Goal: Transaction & Acquisition: Purchase product/service

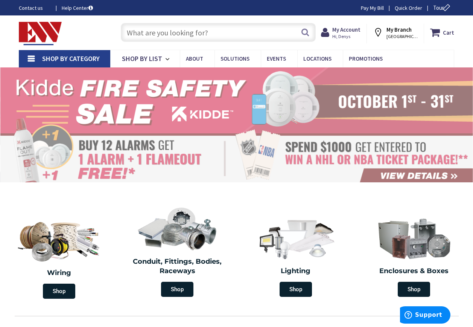
click at [129, 32] on input "text" at bounding box center [218, 32] width 195 height 19
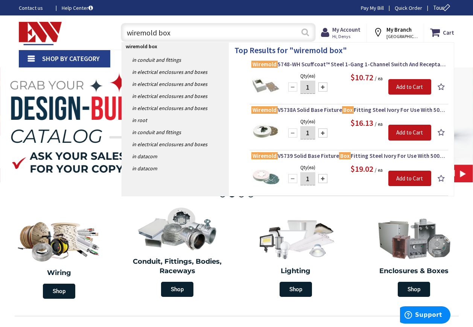
type input "wiremold box"
click at [305, 34] on button "Search" at bounding box center [306, 32] width 10 height 17
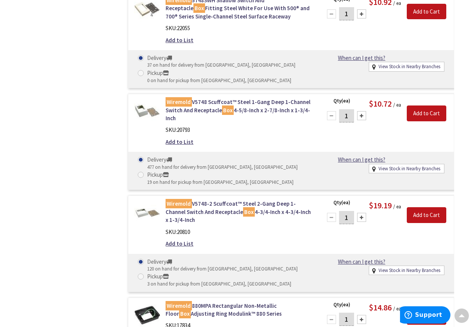
scroll to position [2260, 0]
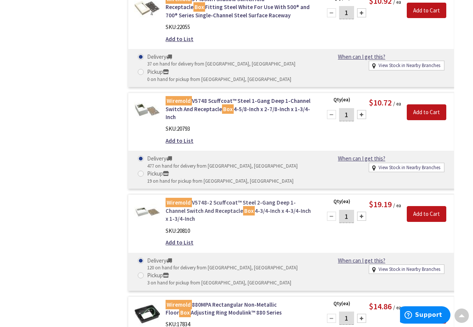
click at [196, 199] on link "Wiremold V5748-2 Scuffcoat™ Steel 2-Gang Deep 1-Channel Switch And Receptacle B…" at bounding box center [239, 211] width 147 height 24
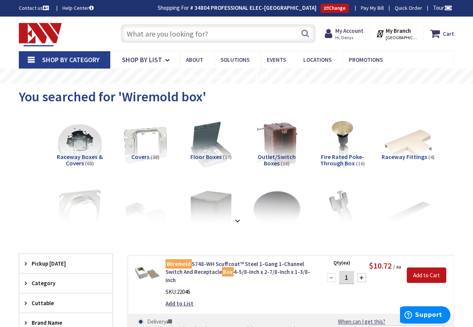
click at [127, 34] on input "text" at bounding box center [218, 33] width 195 height 19
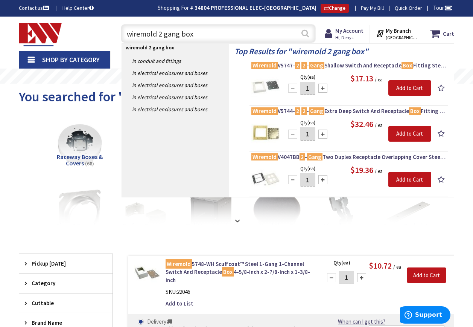
type input "wiremold 2 gang box"
click at [305, 34] on button "Search" at bounding box center [306, 33] width 10 height 17
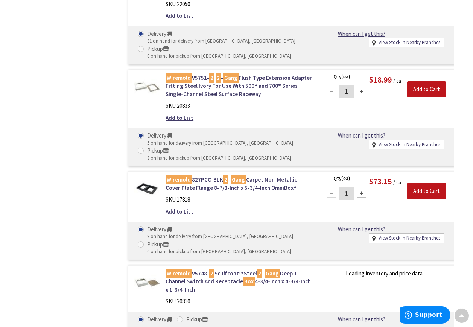
scroll to position [980, 0]
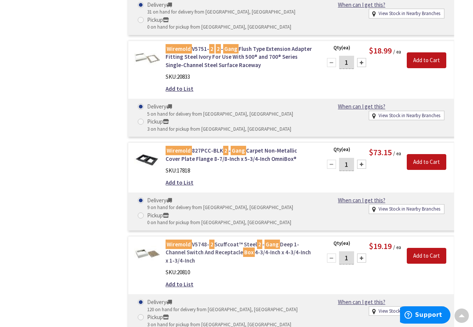
click at [179, 246] on mark "Wiremold" at bounding box center [179, 244] width 26 height 9
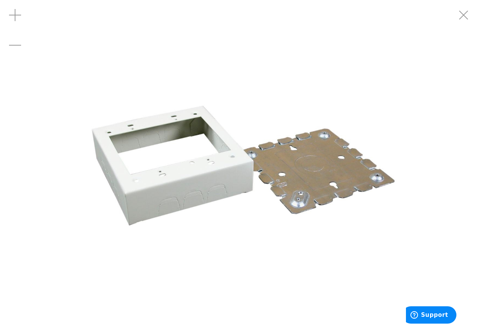
click at [17, 15] on div "Zoom in" at bounding box center [15, 15] width 30 height 30
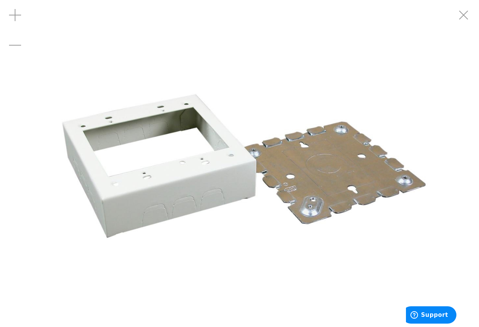
click at [17, 15] on div "Zoom in" at bounding box center [15, 15] width 30 height 30
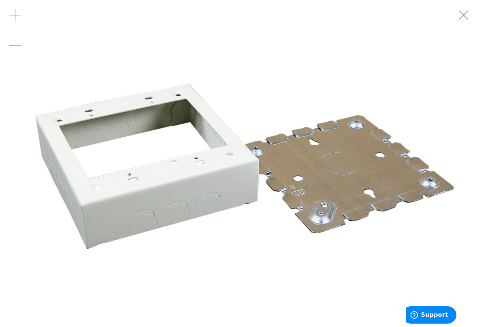
click at [17, 15] on div "Zoom in" at bounding box center [15, 15] width 30 height 30
